Goal: Information Seeking & Learning: Learn about a topic

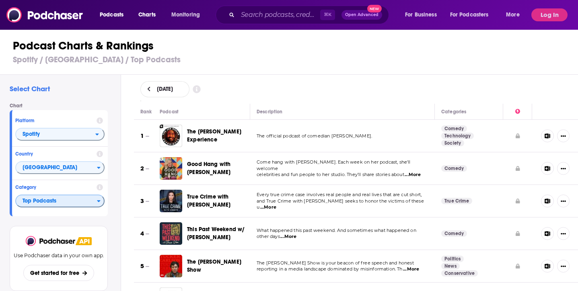
click at [65, 202] on span "Top Podcasts" at bounding box center [56, 202] width 81 height 14
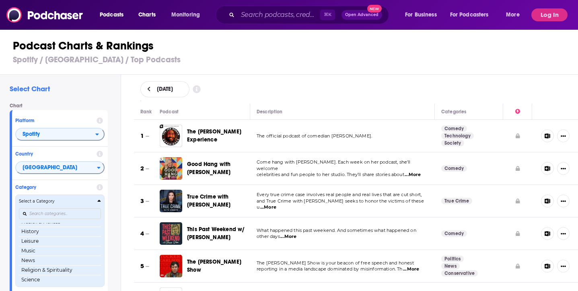
scroll to position [106, 0]
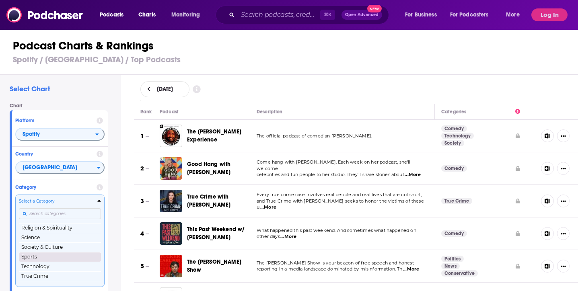
click at [49, 258] on button "Sports" at bounding box center [60, 257] width 82 height 10
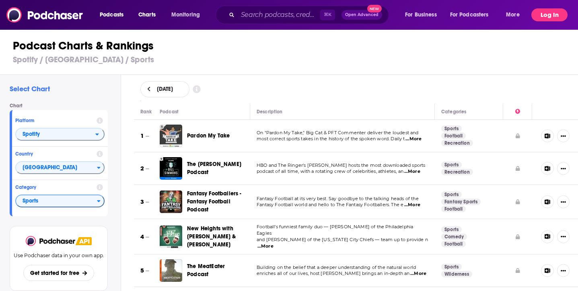
click at [543, 13] on button "Log In" at bounding box center [549, 14] width 36 height 13
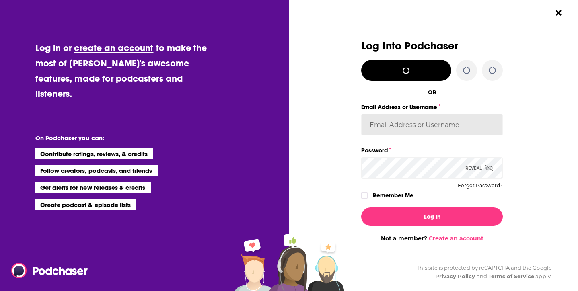
type input "dkcsports"
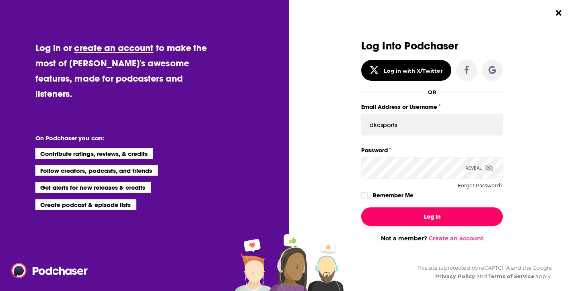
click at [422, 222] on button "Log In" at bounding box center [431, 216] width 141 height 18
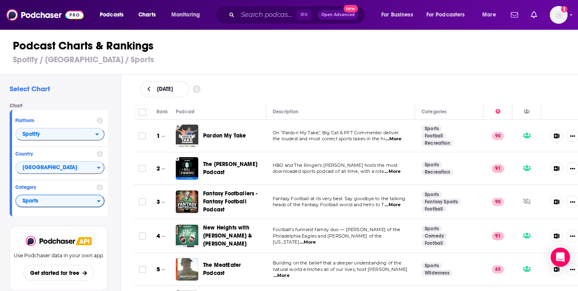
click at [398, 138] on span "...More" at bounding box center [393, 139] width 16 height 6
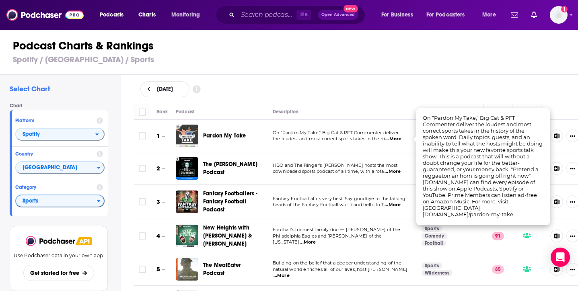
click at [269, 84] on div "[DATE]" at bounding box center [355, 89] width 431 height 16
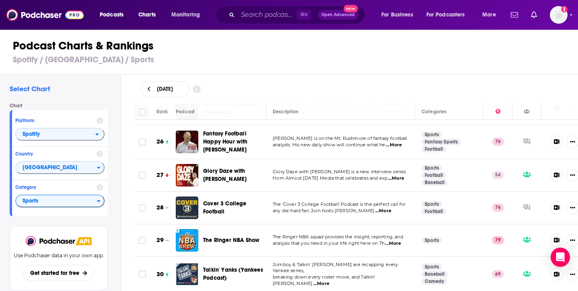
scroll to position [858, 0]
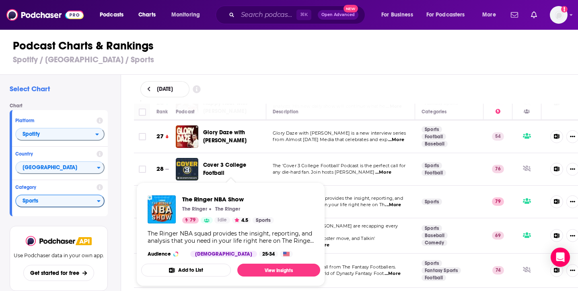
click at [217, 195] on div "The Ringer NBA Show The Ringer The Ringer 79 Idle 4.5 Sports The Ringer NBA squ…" at bounding box center [230, 226] width 179 height 75
click at [271, 270] on link "View Insights" at bounding box center [278, 270] width 83 height 13
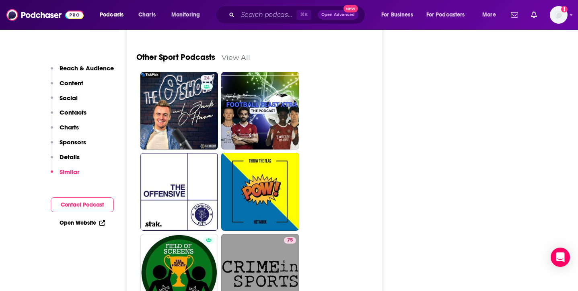
scroll to position [3040, 0]
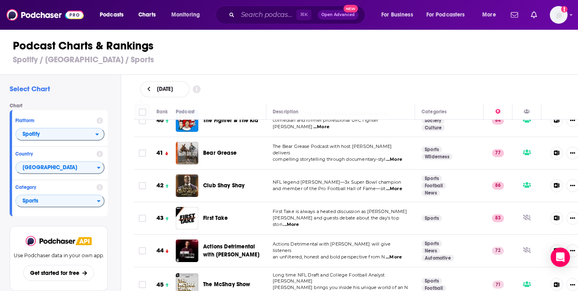
scroll to position [1465, 0]
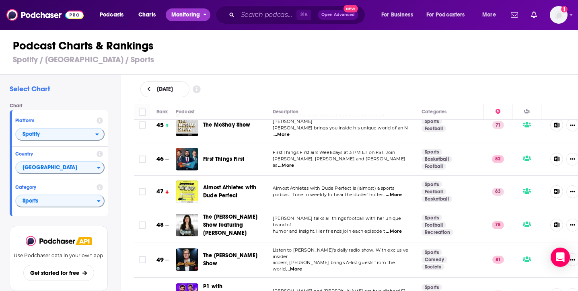
click at [198, 20] on span "Monitoring" at bounding box center [185, 14] width 29 height 11
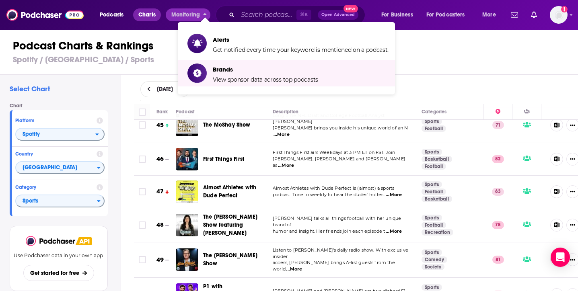
click at [143, 13] on span "Charts" at bounding box center [146, 14] width 17 height 11
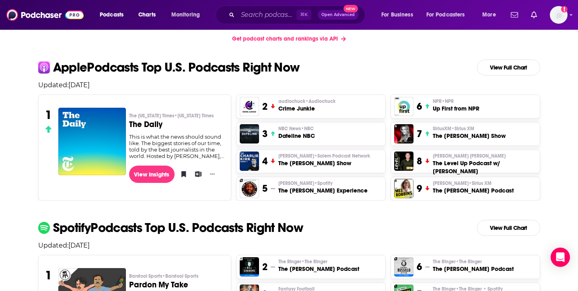
scroll to position [162, 0]
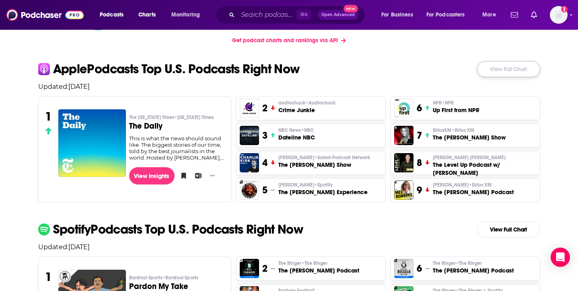
click at [492, 68] on link "View Full Chart" at bounding box center [508, 69] width 63 height 16
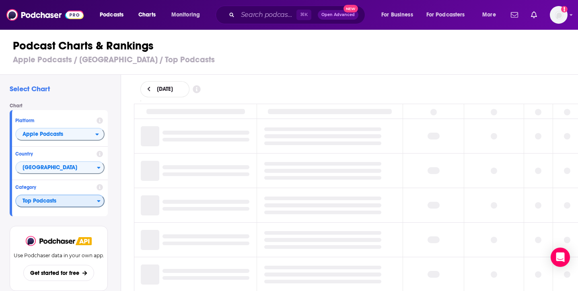
click at [51, 206] on span "Top Podcasts" at bounding box center [56, 202] width 81 height 14
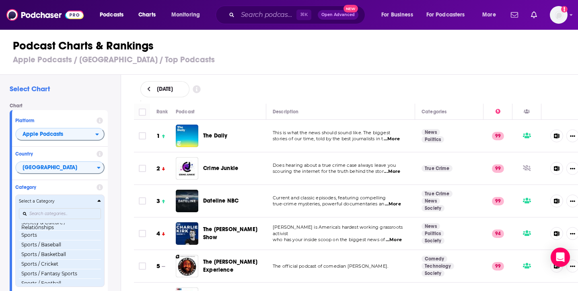
scroll to position [841, 0]
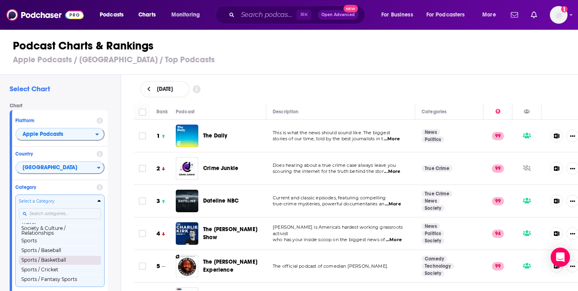
click at [62, 260] on button "Sports / Basketball" at bounding box center [60, 260] width 82 height 10
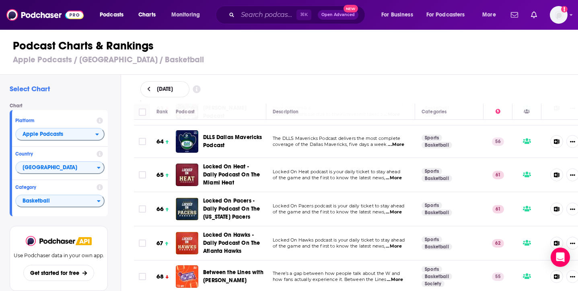
scroll to position [2263, 0]
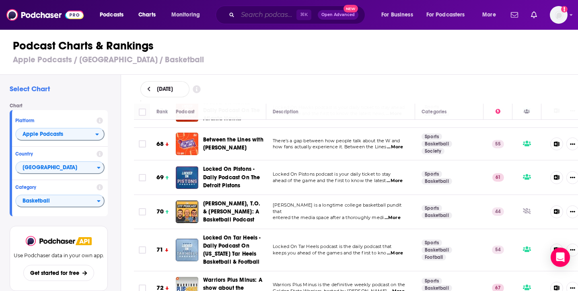
click at [268, 15] on input "Search podcasts, credits, & more..." at bounding box center [267, 14] width 59 height 13
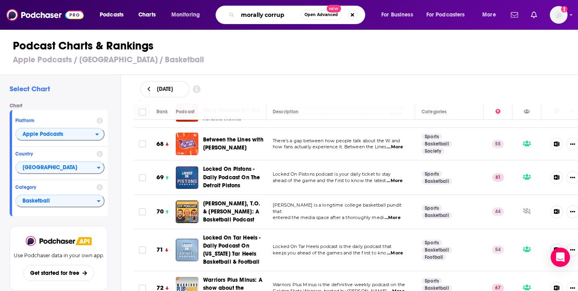
type input "morally corrupt"
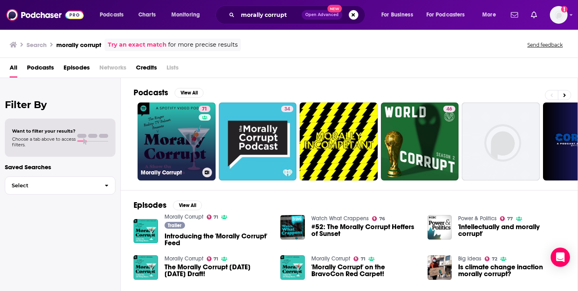
click at [179, 135] on link "71 Morally Corrupt" at bounding box center [176, 141] width 78 height 78
